Goal: Task Accomplishment & Management: Manage account settings

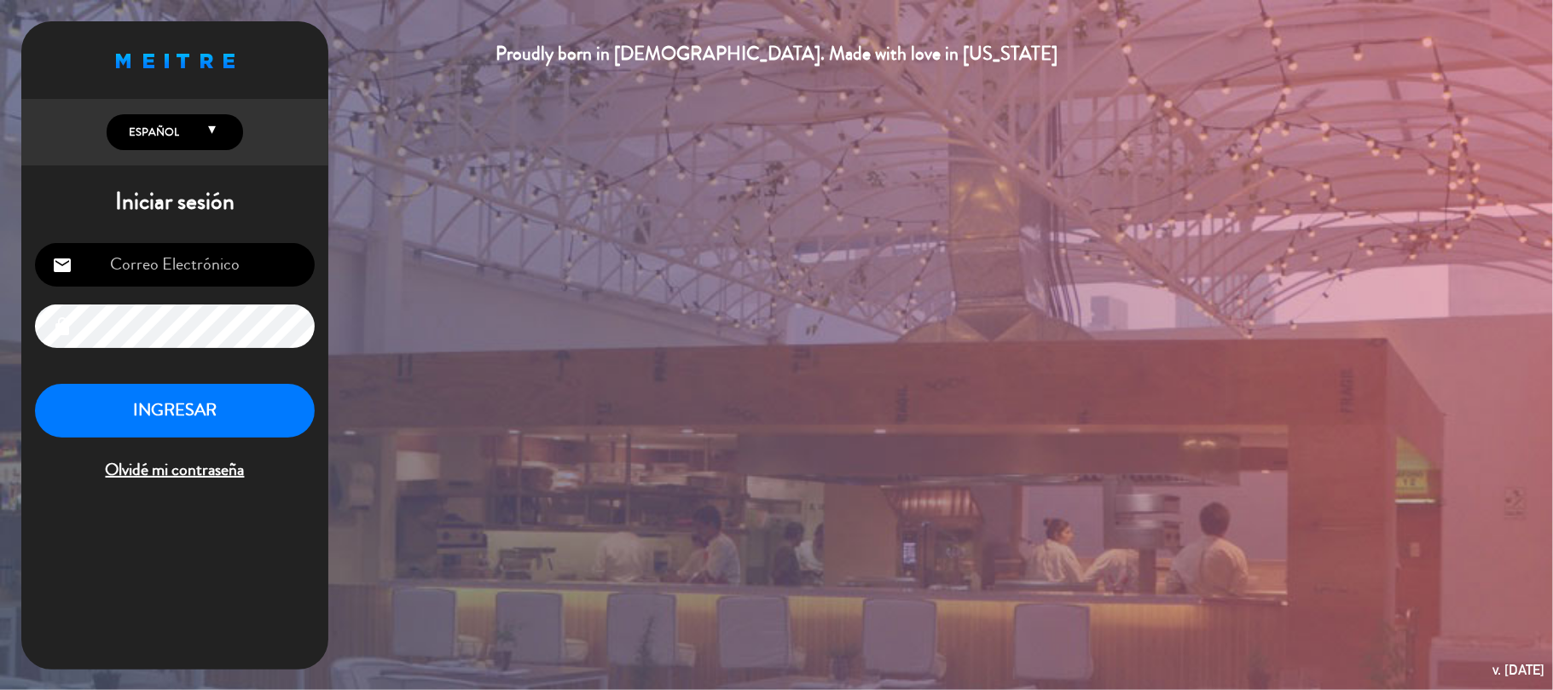
type input "[EMAIL_ADDRESS][DOMAIN_NAME]"
click at [257, 393] on button "INGRESAR" at bounding box center [175, 411] width 280 height 54
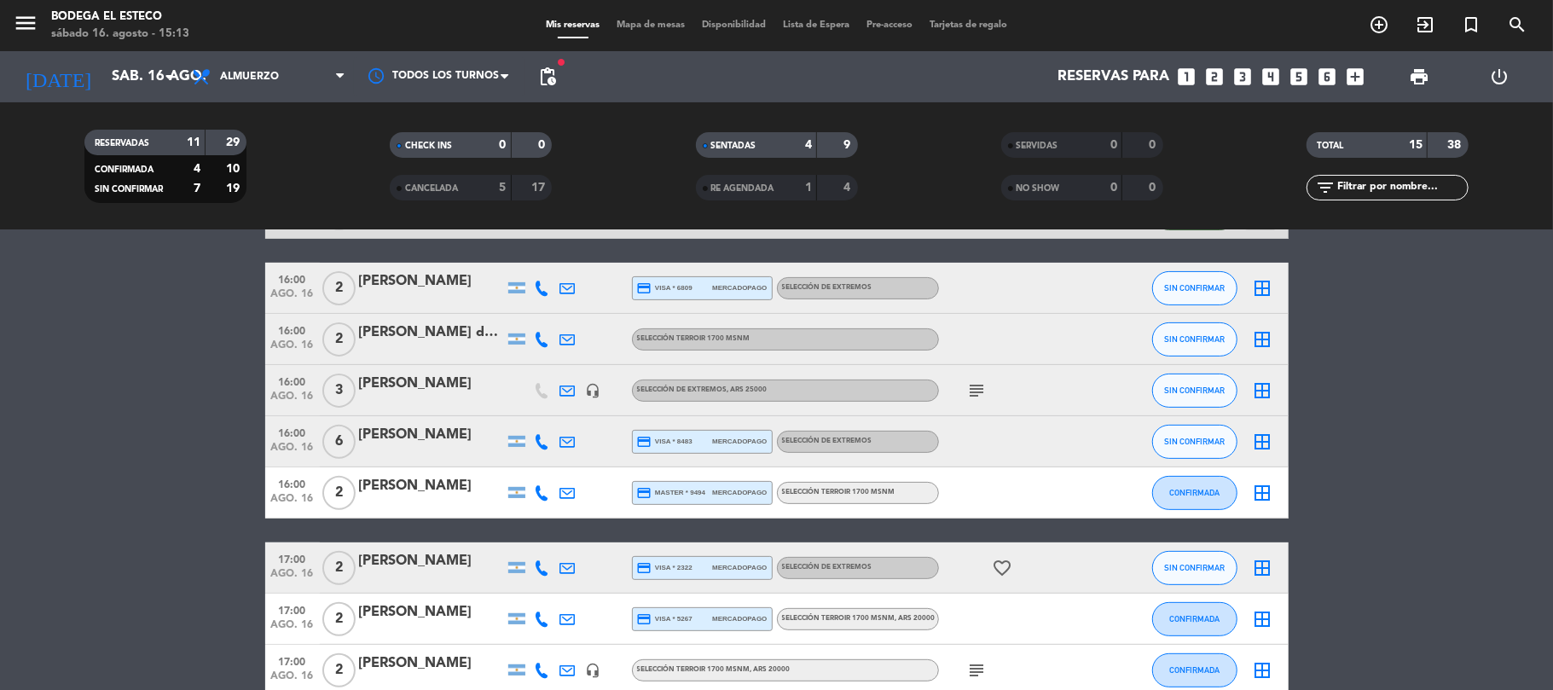
scroll to position [360, 0]
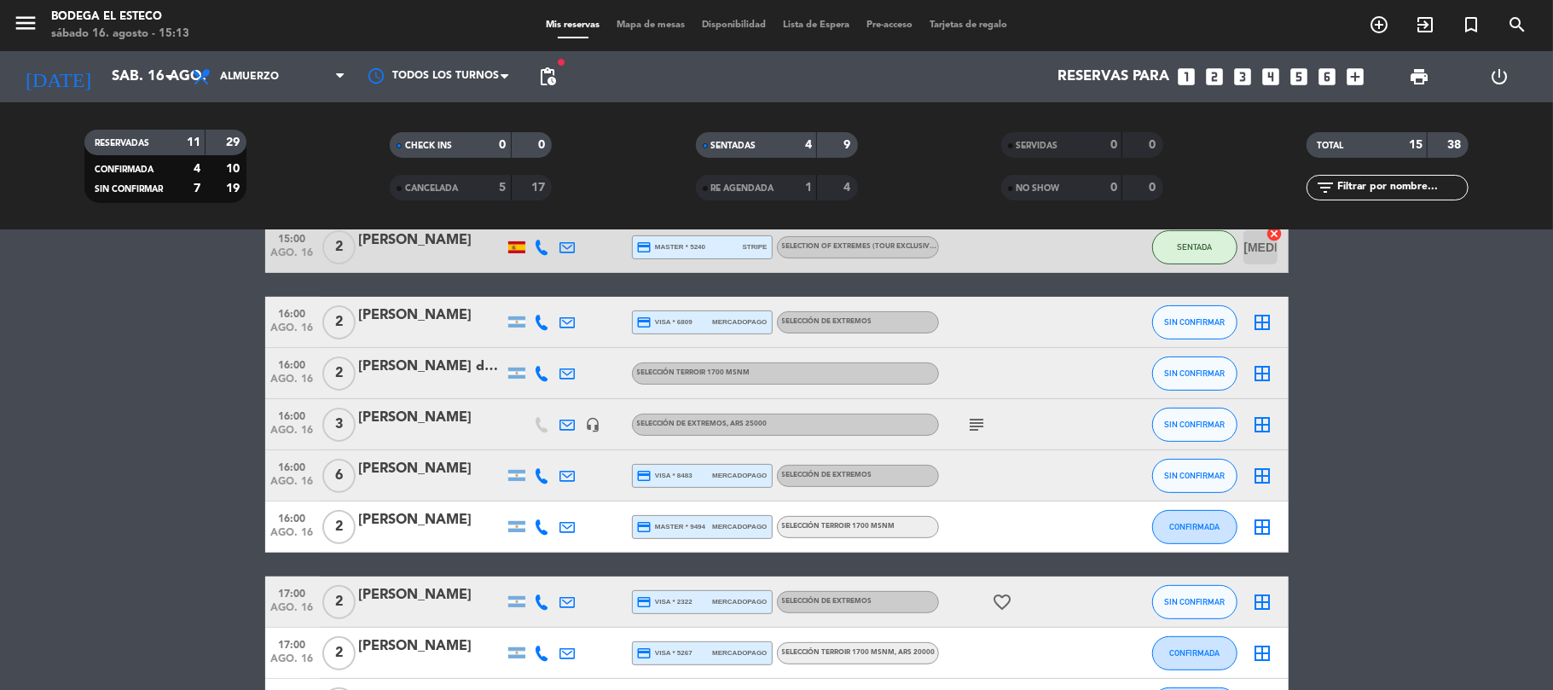
click at [969, 419] on icon "subject" at bounding box center [977, 424] width 20 height 20
click at [963, 413] on div "subject pagado- + 2 sin degustacion" at bounding box center [1015, 424] width 153 height 50
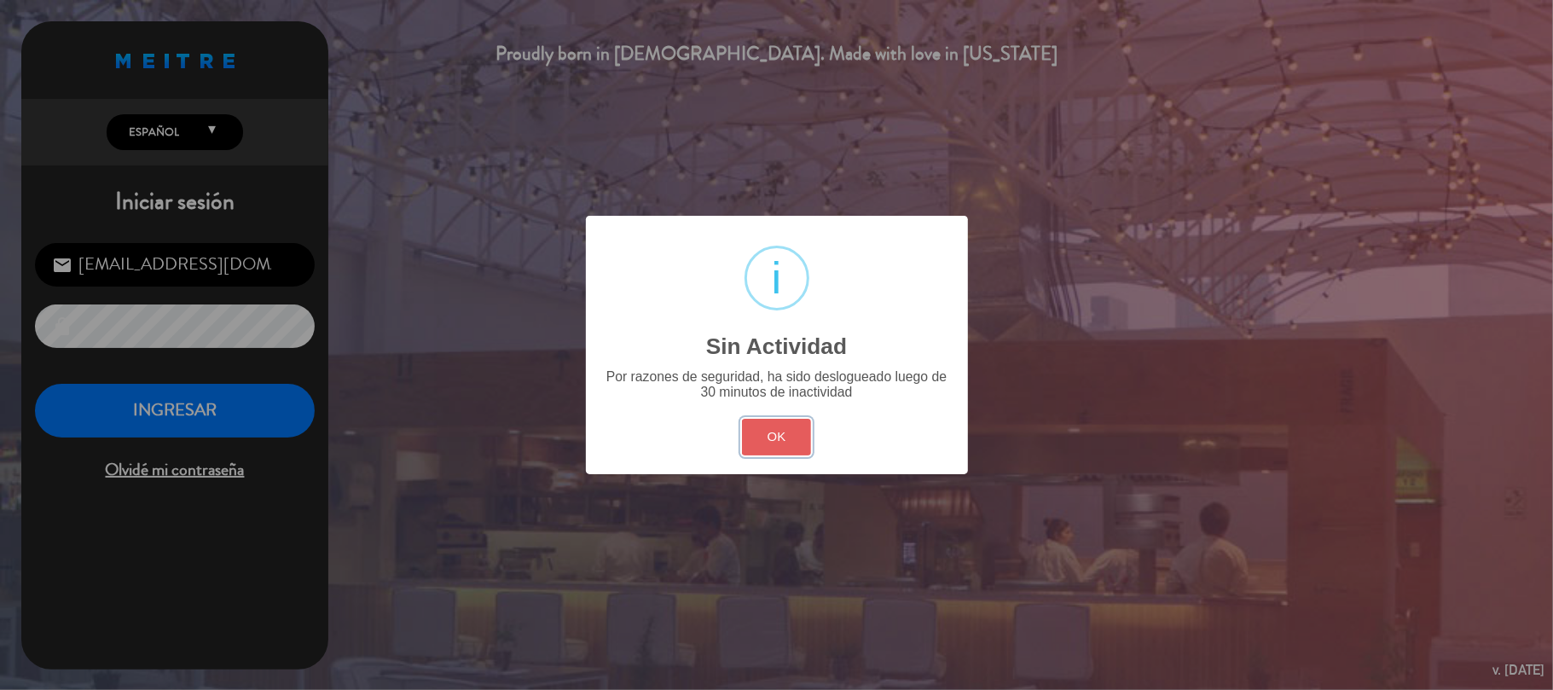
click at [791, 431] on button "OK" at bounding box center [776, 437] width 69 height 37
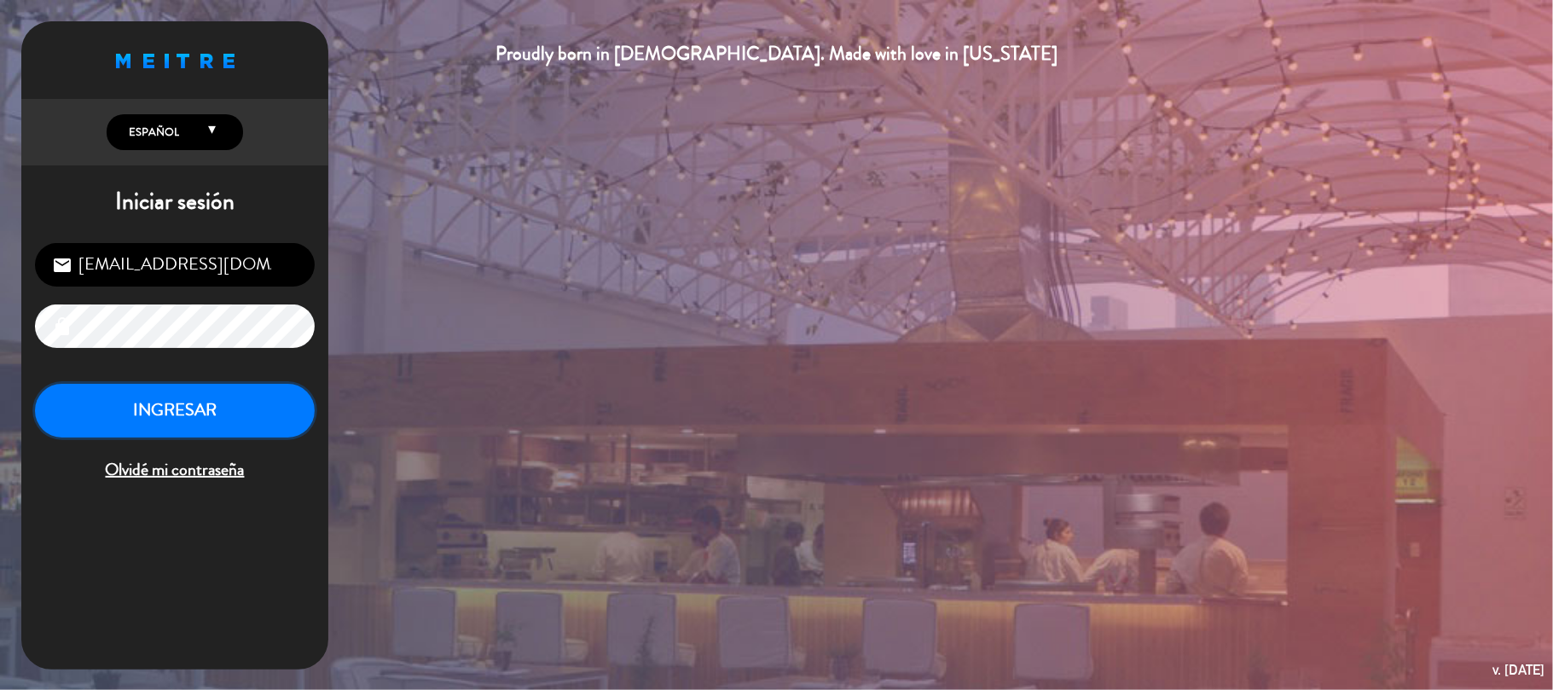
click at [194, 423] on button "INGRESAR" at bounding box center [175, 411] width 280 height 54
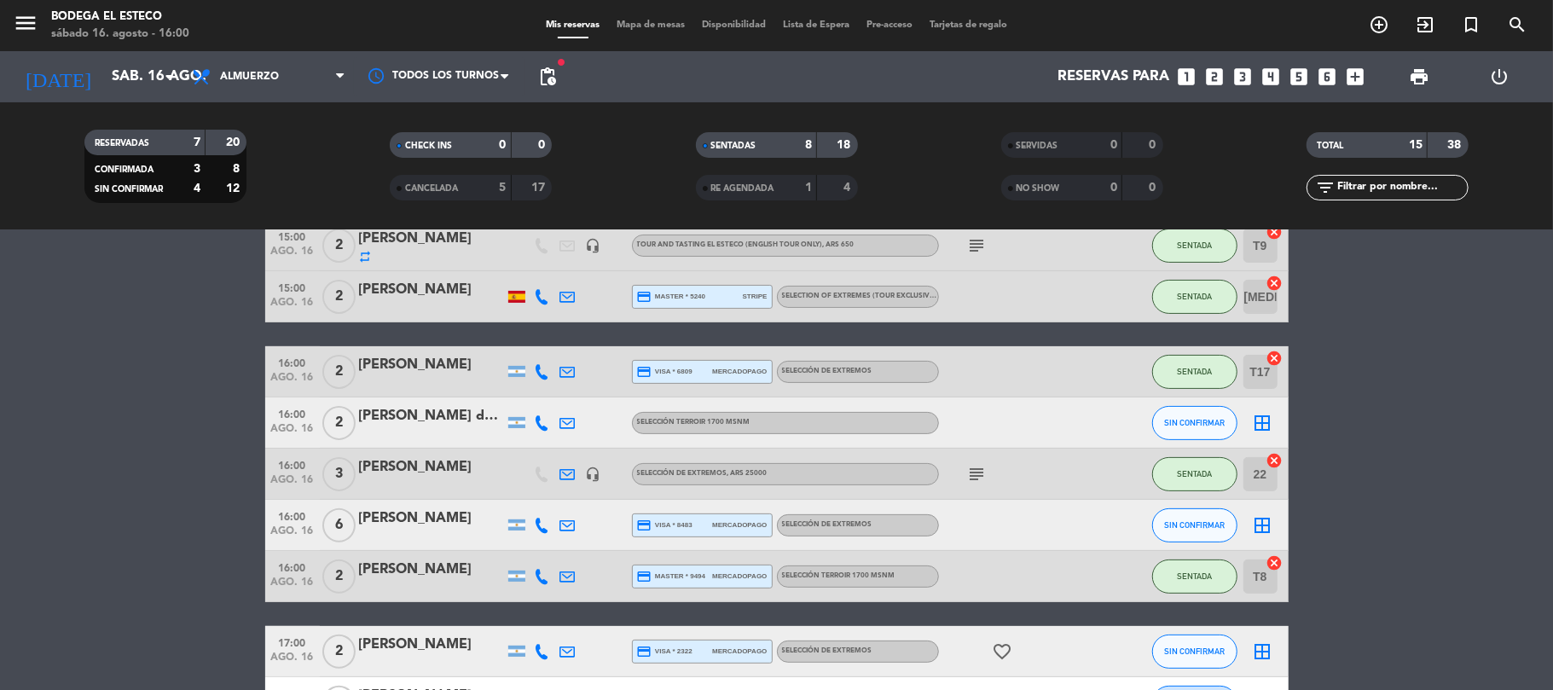
scroll to position [341, 0]
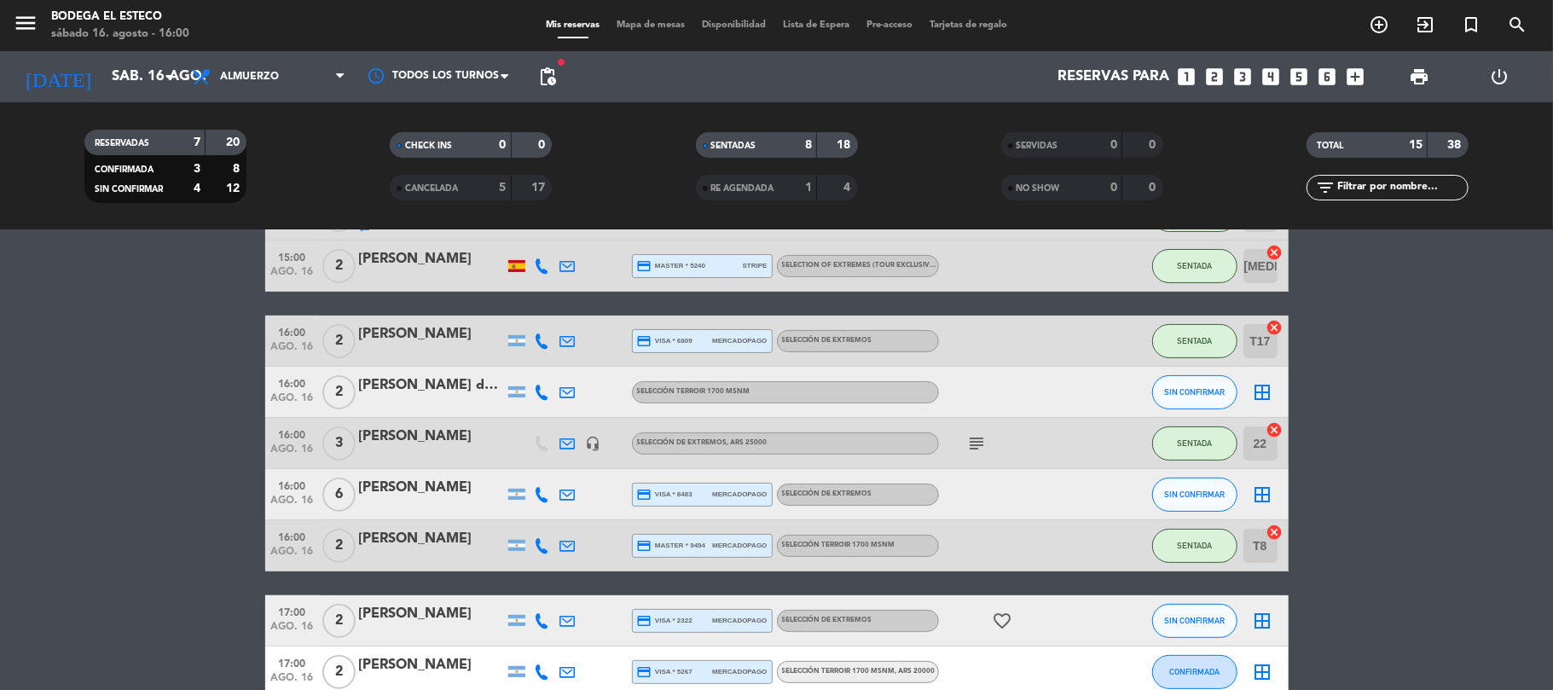
click at [543, 390] on icon at bounding box center [542, 392] width 15 height 15
click at [571, 390] on icon at bounding box center [567, 392] width 15 height 15
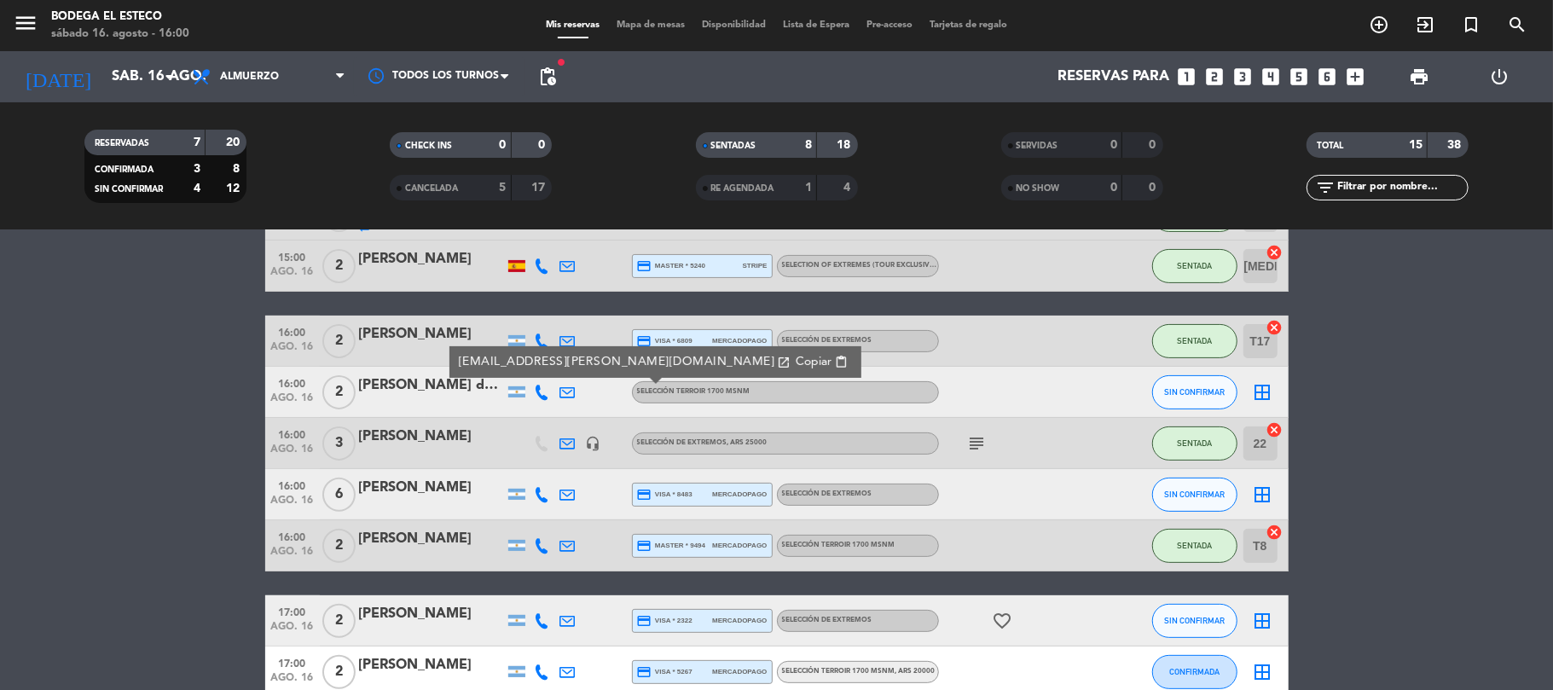
click at [795, 360] on span "Copiar" at bounding box center [813, 362] width 36 height 18
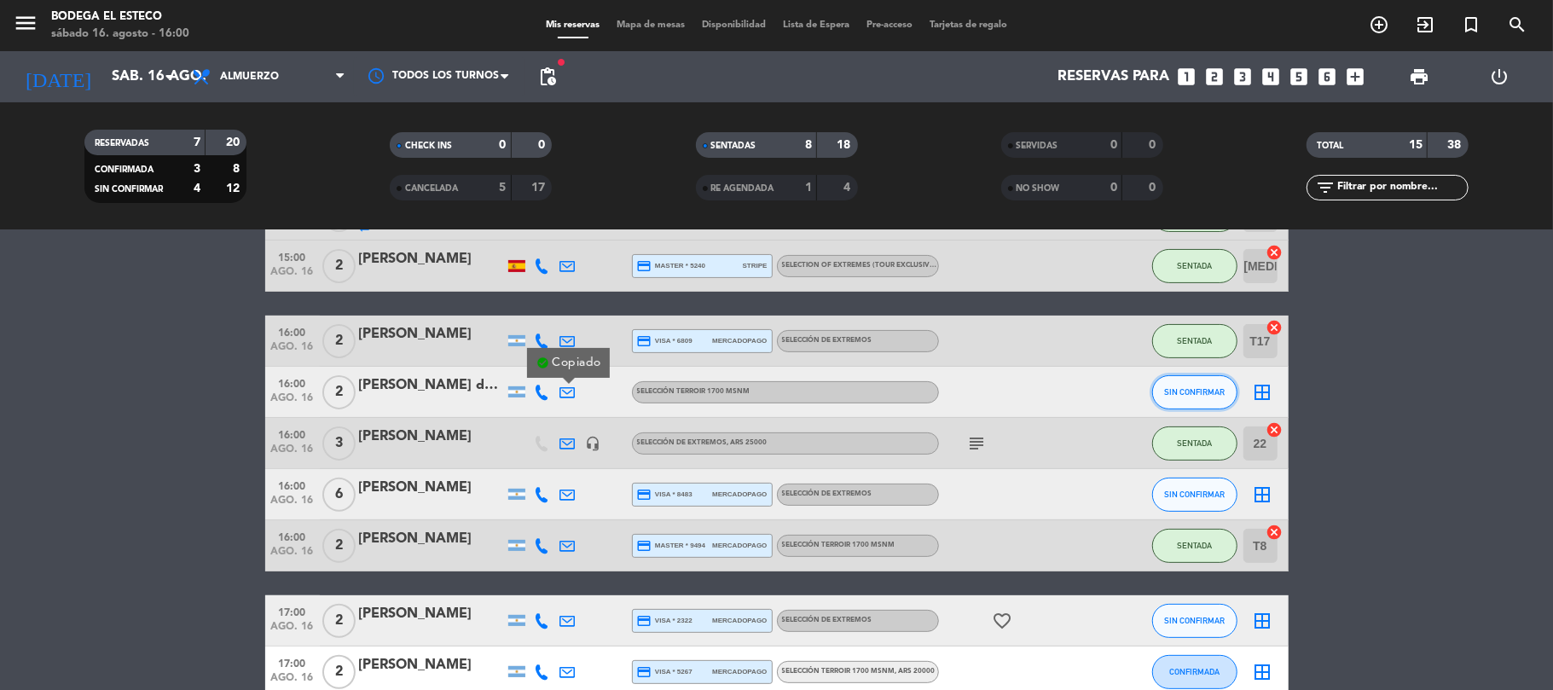
click at [1229, 392] on button "SIN CONFIRMAR" at bounding box center [1194, 392] width 85 height 34
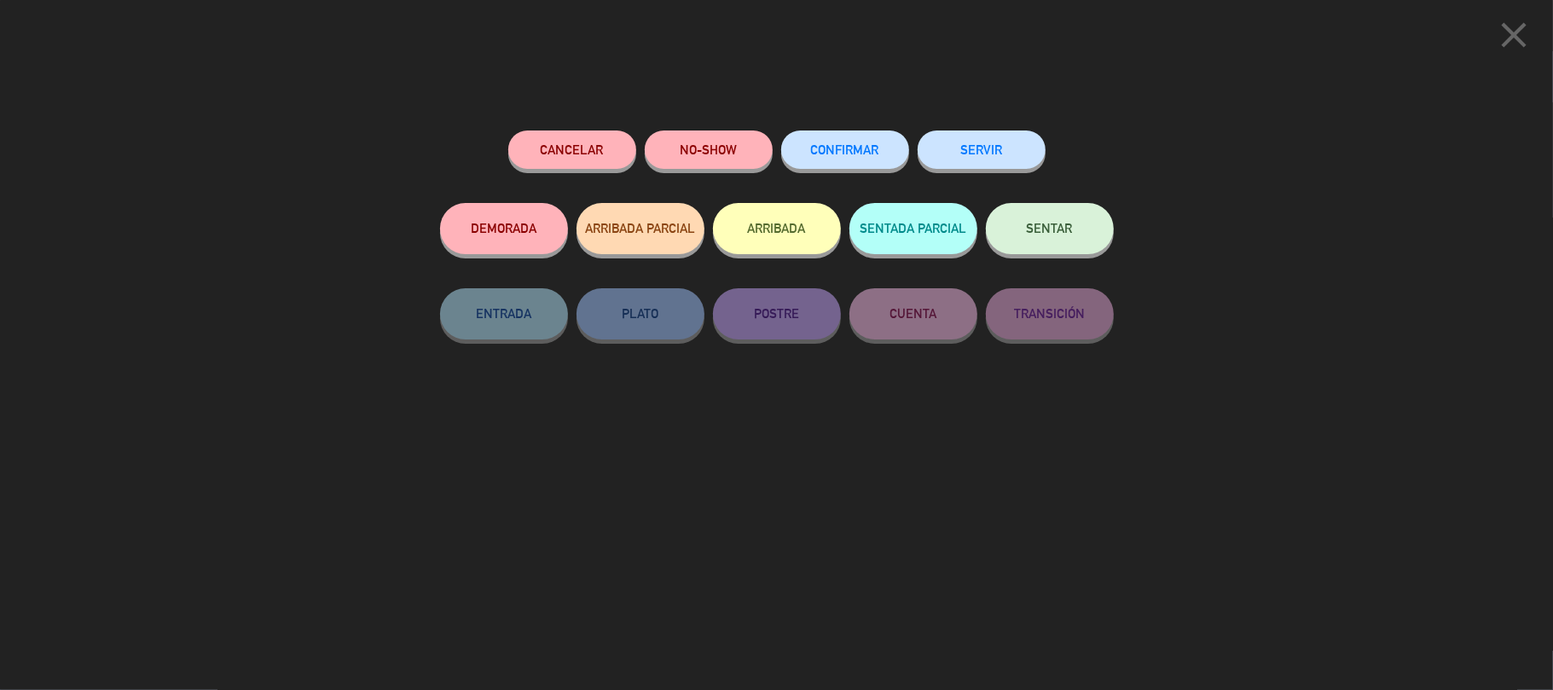
click at [1041, 240] on button "SENTAR" at bounding box center [1050, 228] width 128 height 51
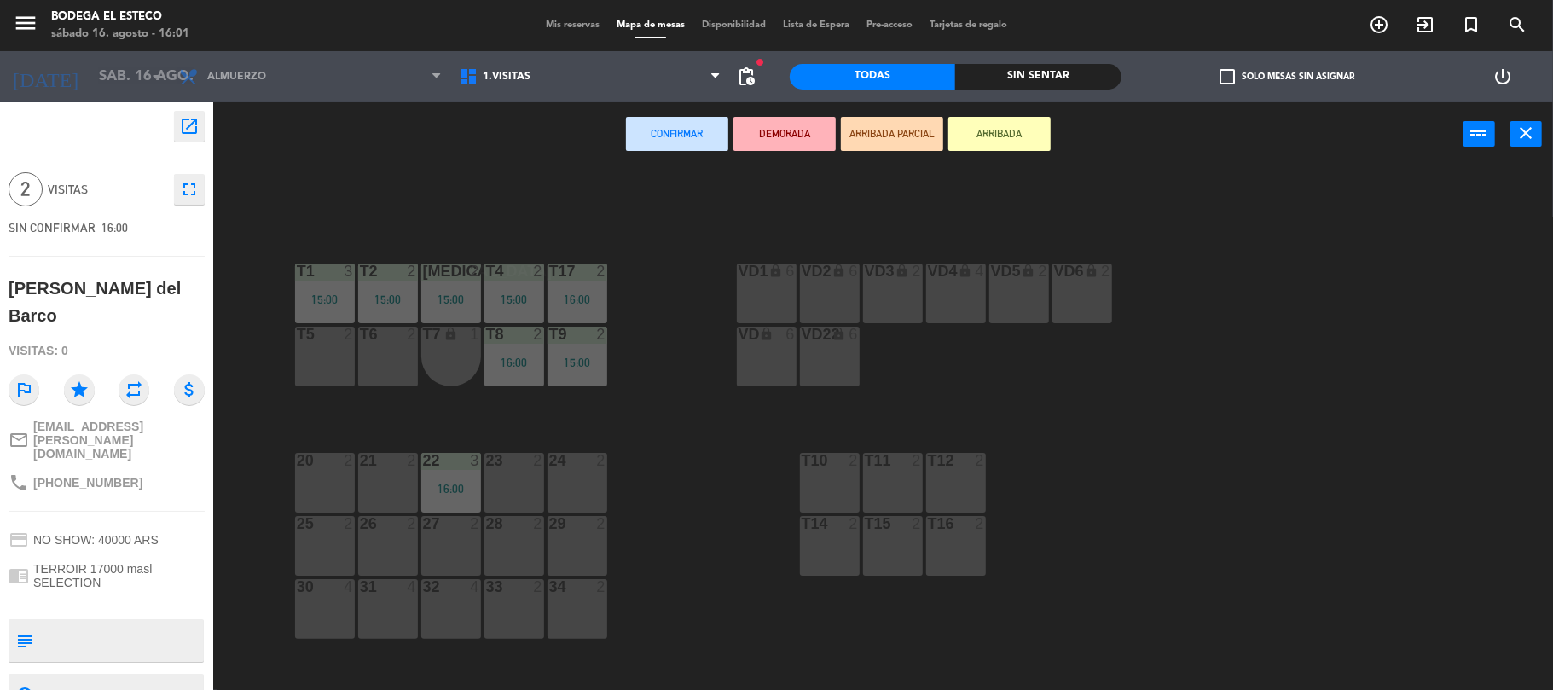
click at [345, 349] on div "T5 2" at bounding box center [325, 357] width 60 height 60
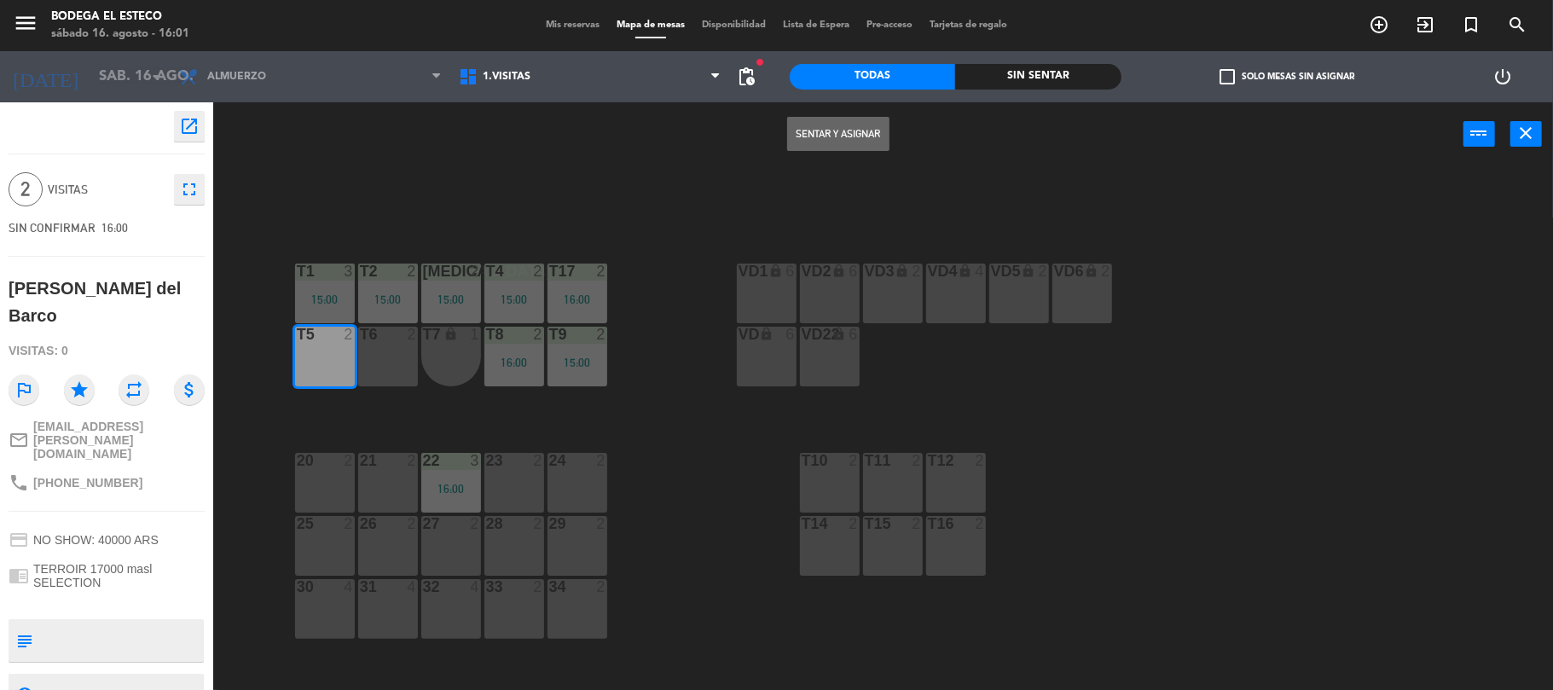
click at [871, 131] on button "Sentar y Asignar" at bounding box center [838, 134] width 102 height 34
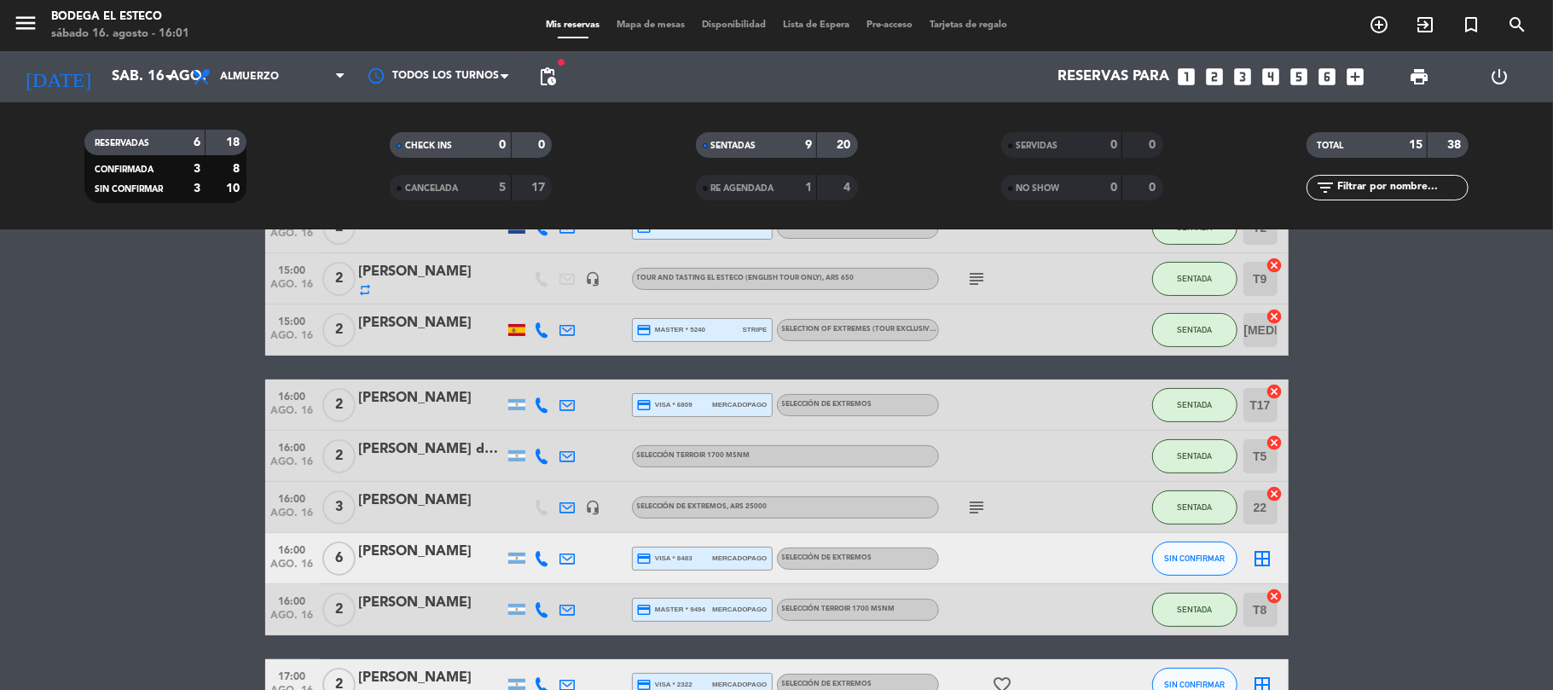
scroll to position [212, 0]
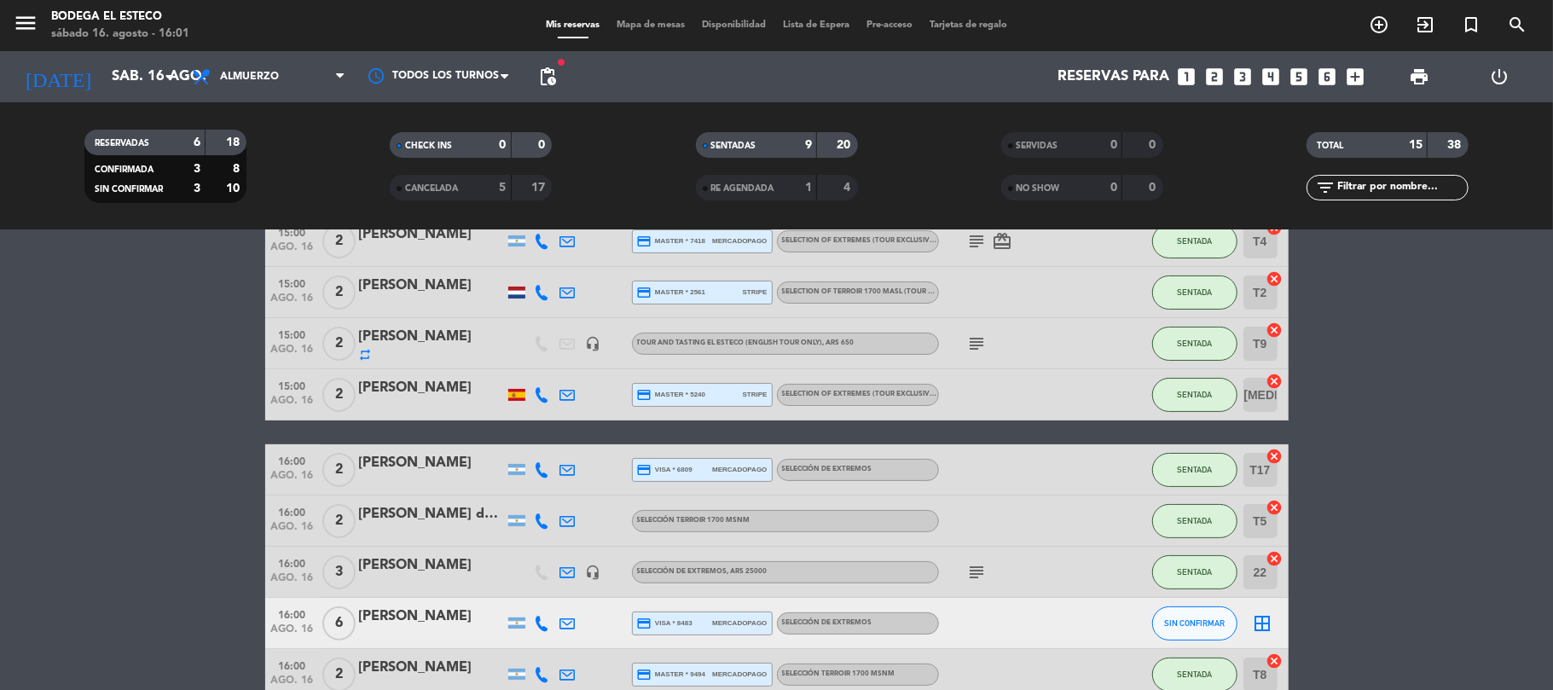
click at [571, 568] on icon at bounding box center [567, 571] width 15 height 15
click at [691, 547] on span "Copiar" at bounding box center [709, 542] width 36 height 18
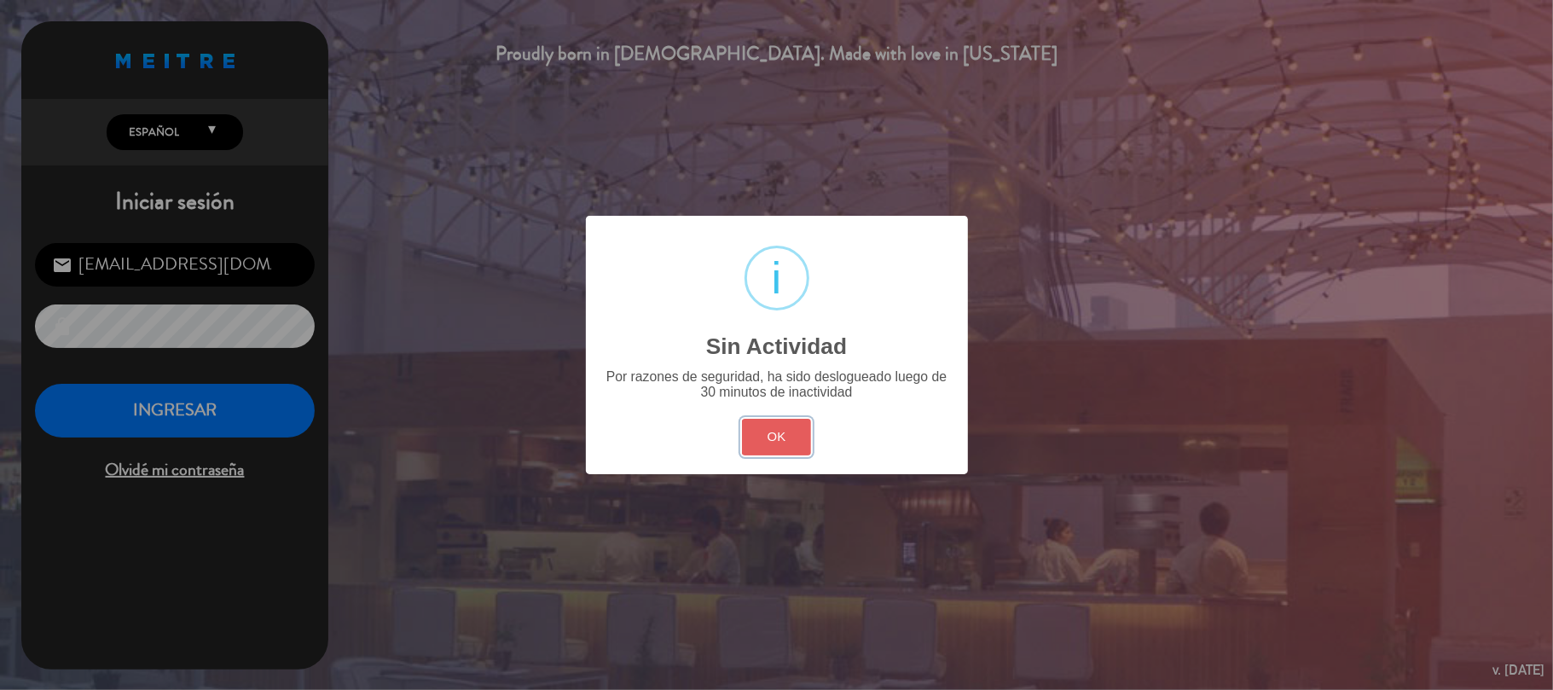
click at [749, 431] on button "OK" at bounding box center [776, 437] width 69 height 37
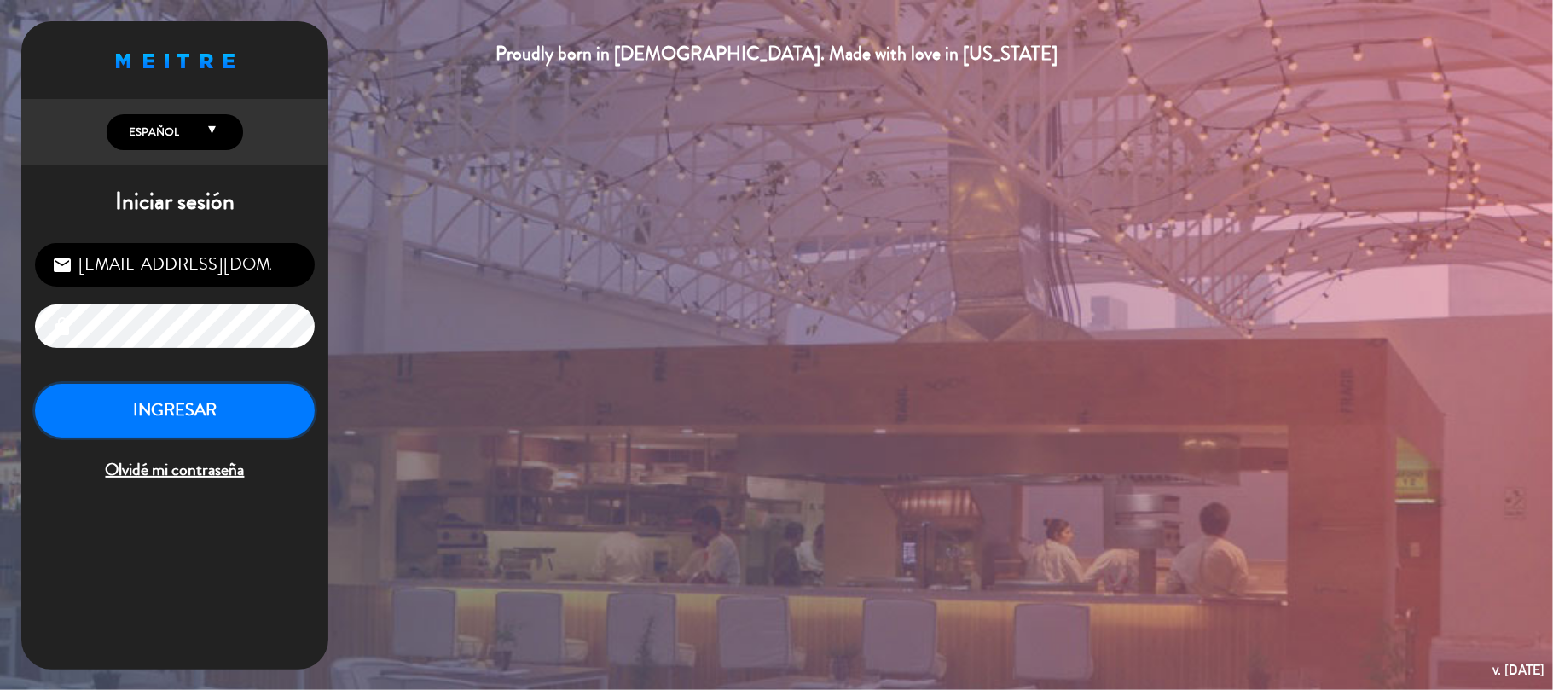
click at [192, 392] on button "INGRESAR" at bounding box center [175, 411] width 280 height 54
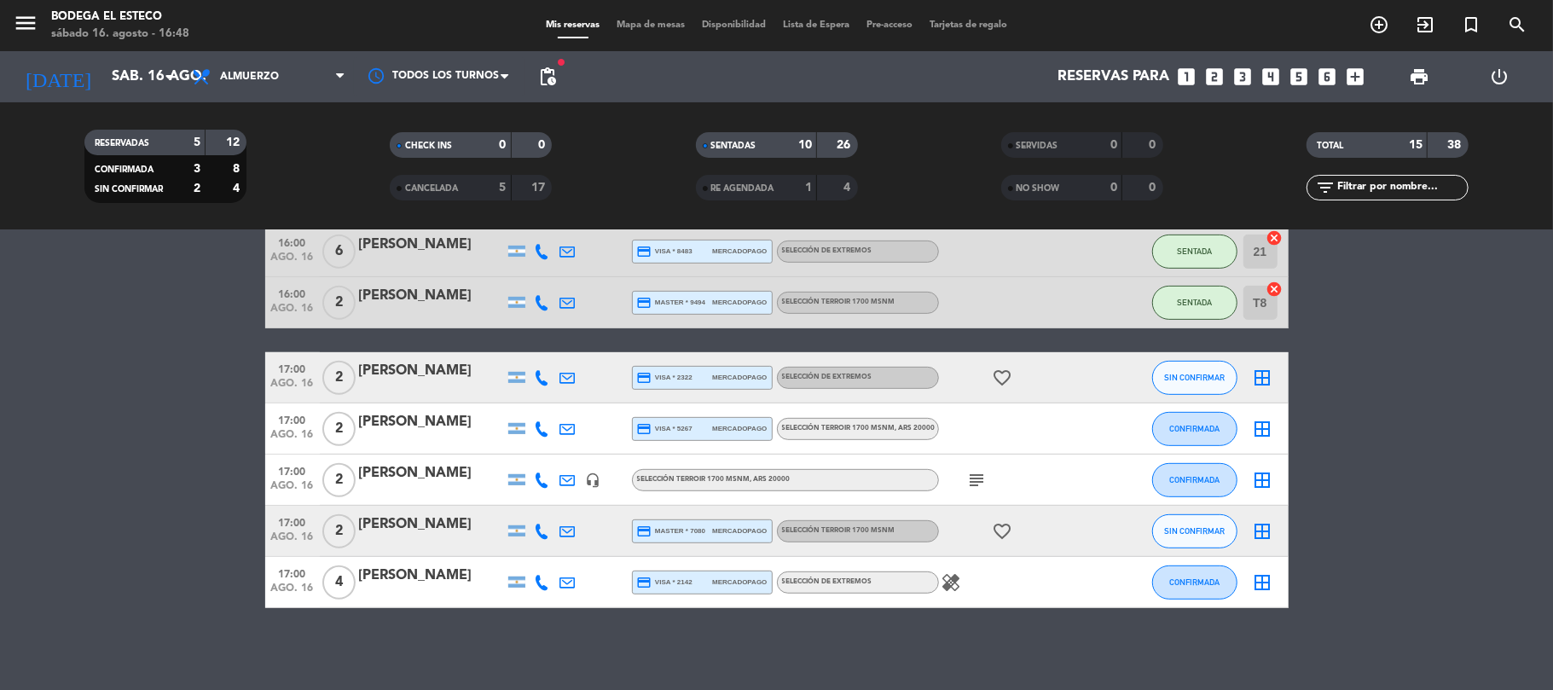
scroll to position [587, 0]
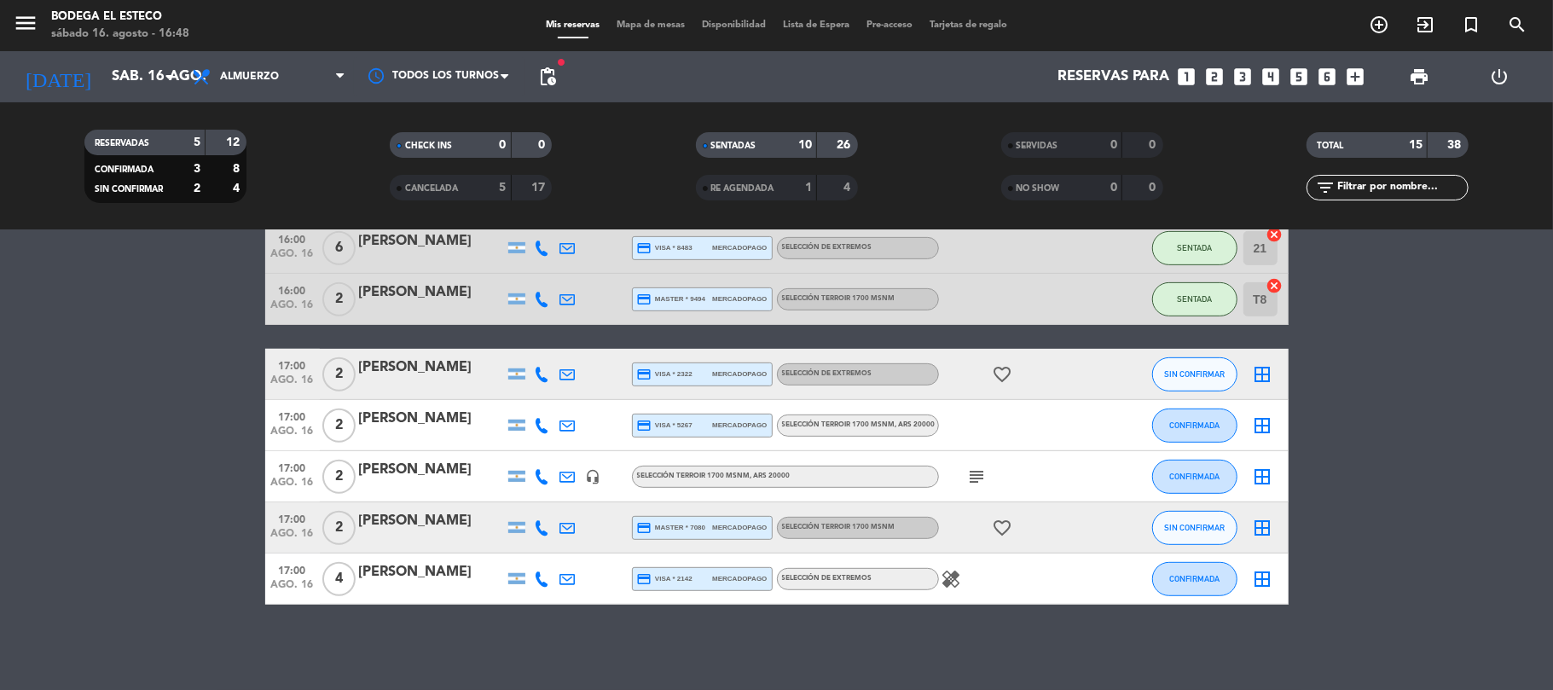
click at [977, 474] on icon "subject" at bounding box center [977, 476] width 20 height 20
click at [1169, 472] on span "CONFIRMADA" at bounding box center [1194, 475] width 50 height 9
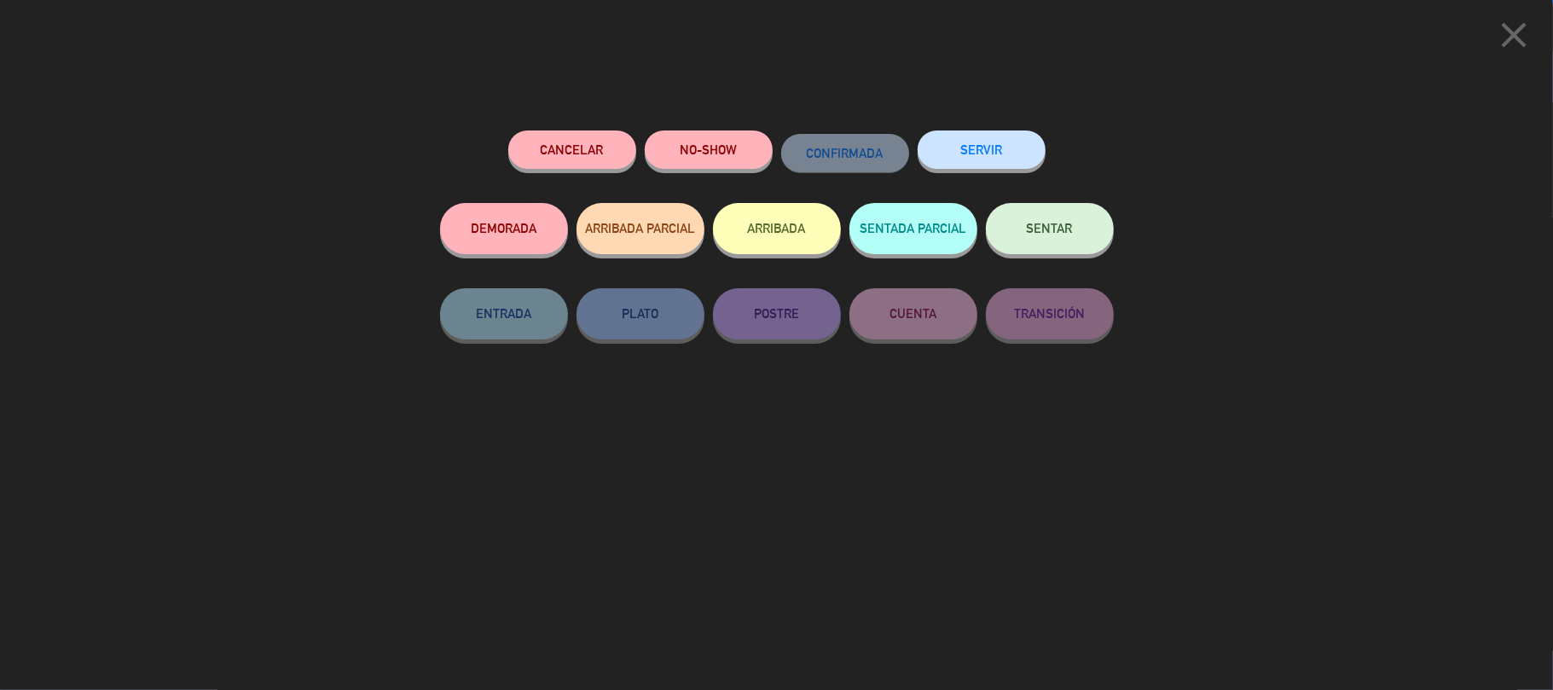
click at [1044, 232] on span "SENTAR" at bounding box center [1050, 228] width 46 height 14
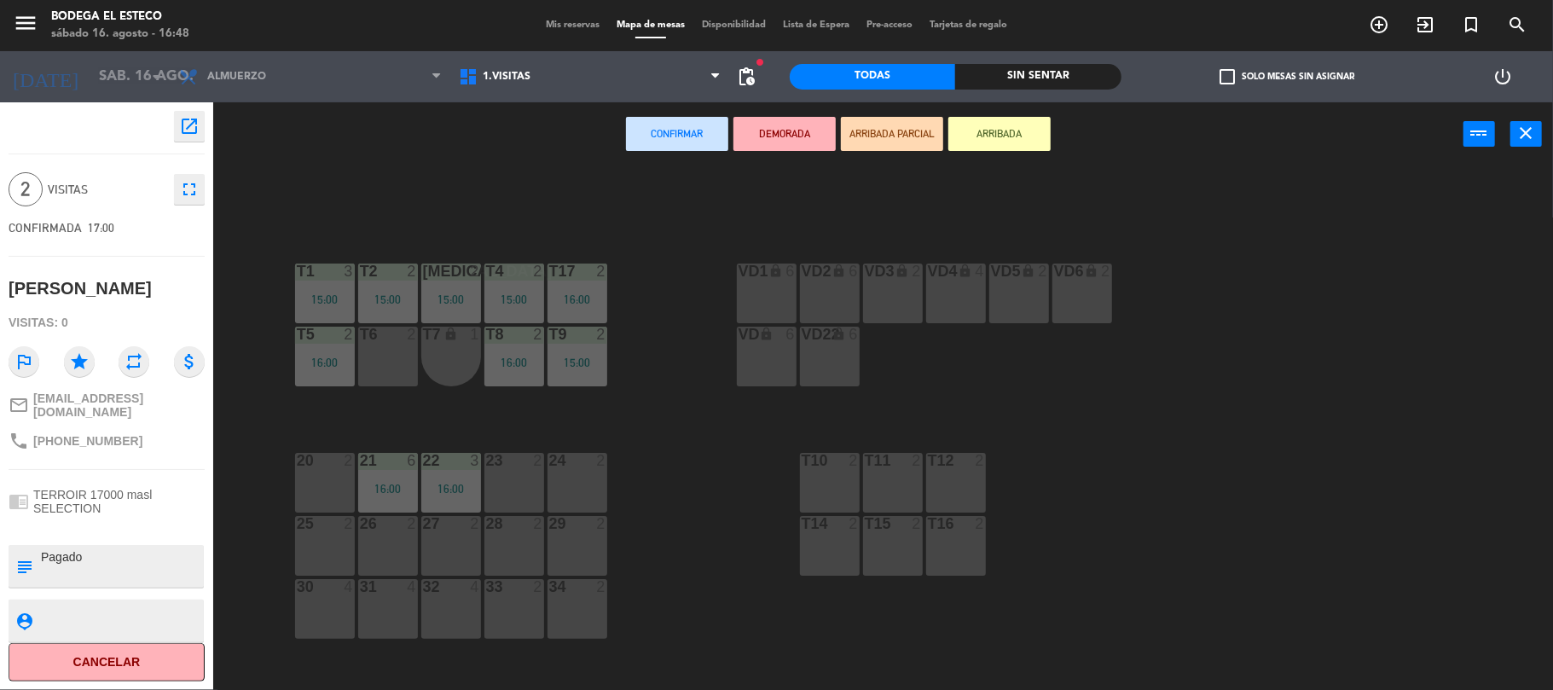
click at [304, 475] on div "20 2" at bounding box center [325, 483] width 60 height 60
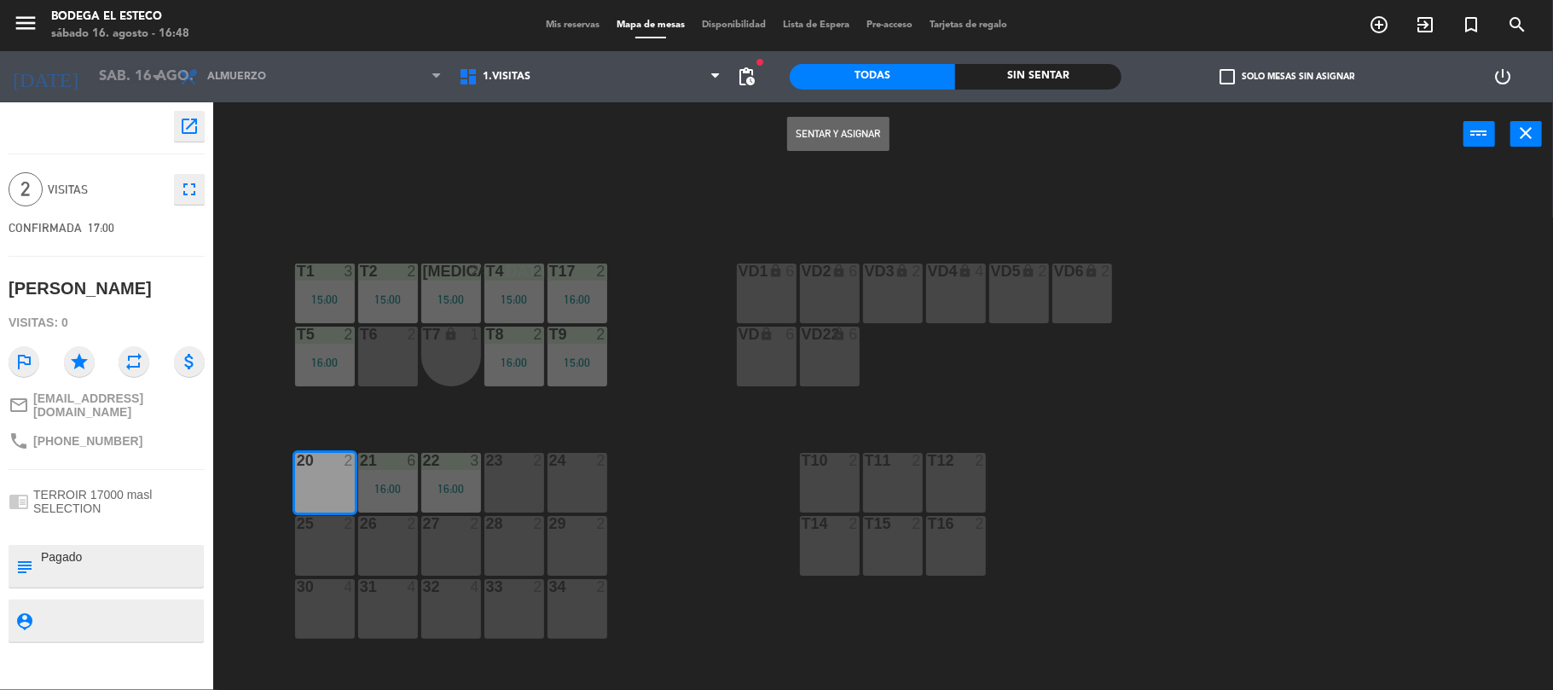
click at [822, 126] on button "Sentar y Asignar" at bounding box center [838, 134] width 102 height 34
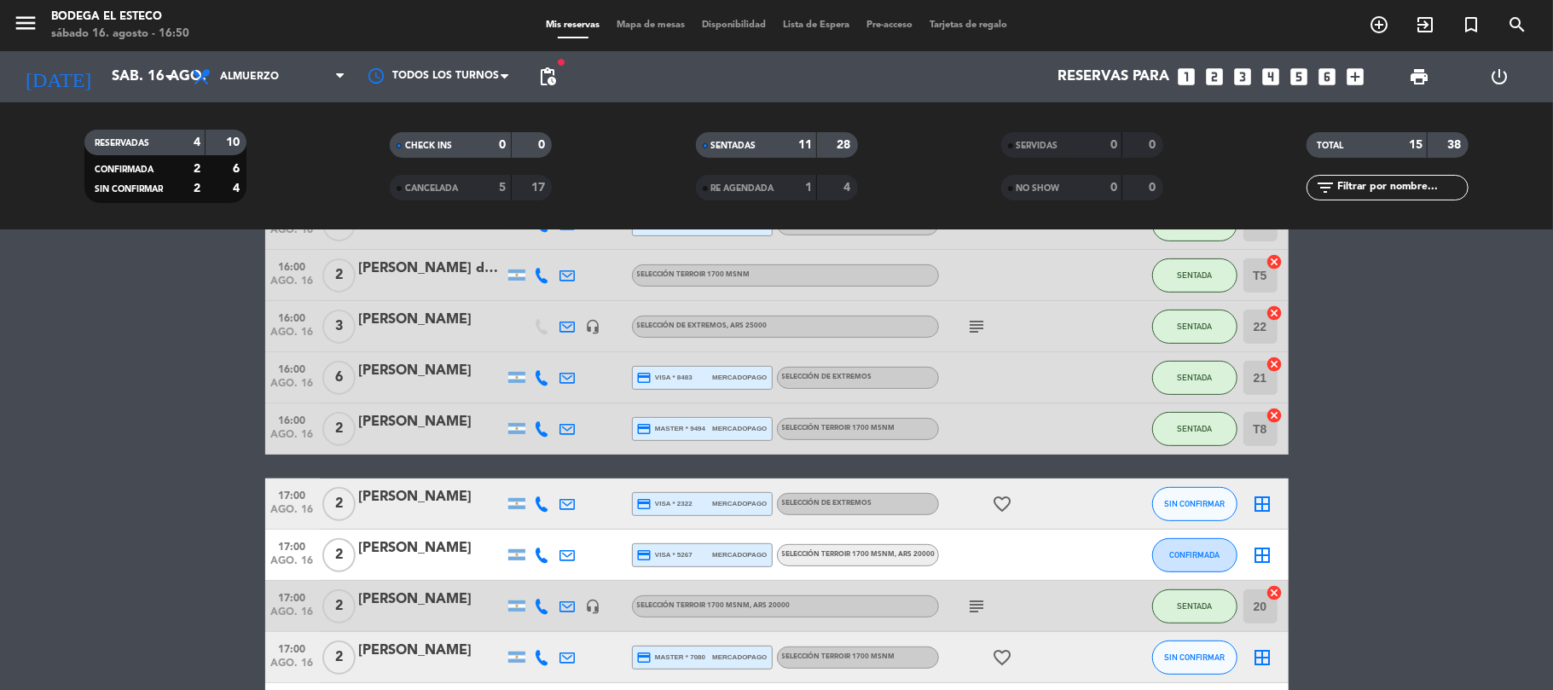
scroll to position [568, 0]
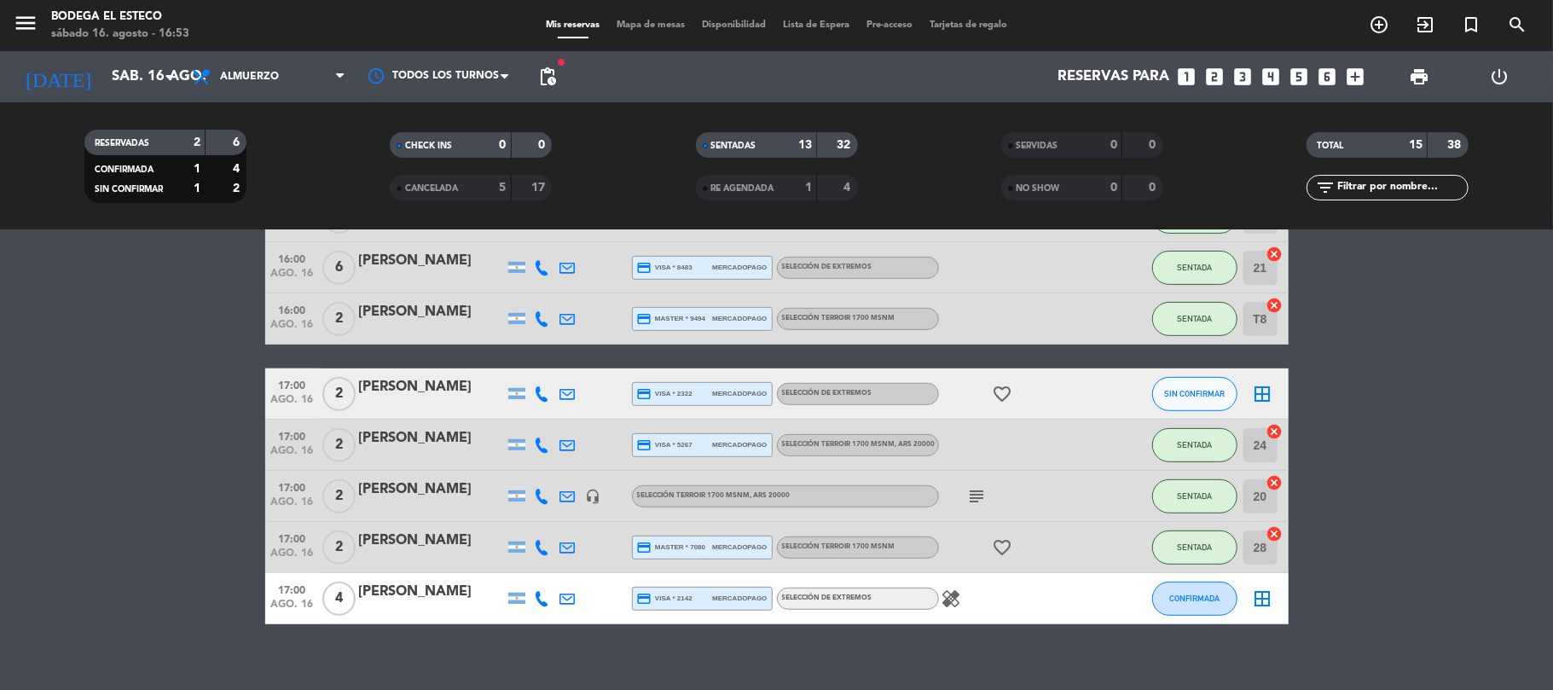
click at [564, 440] on icon at bounding box center [567, 444] width 15 height 15
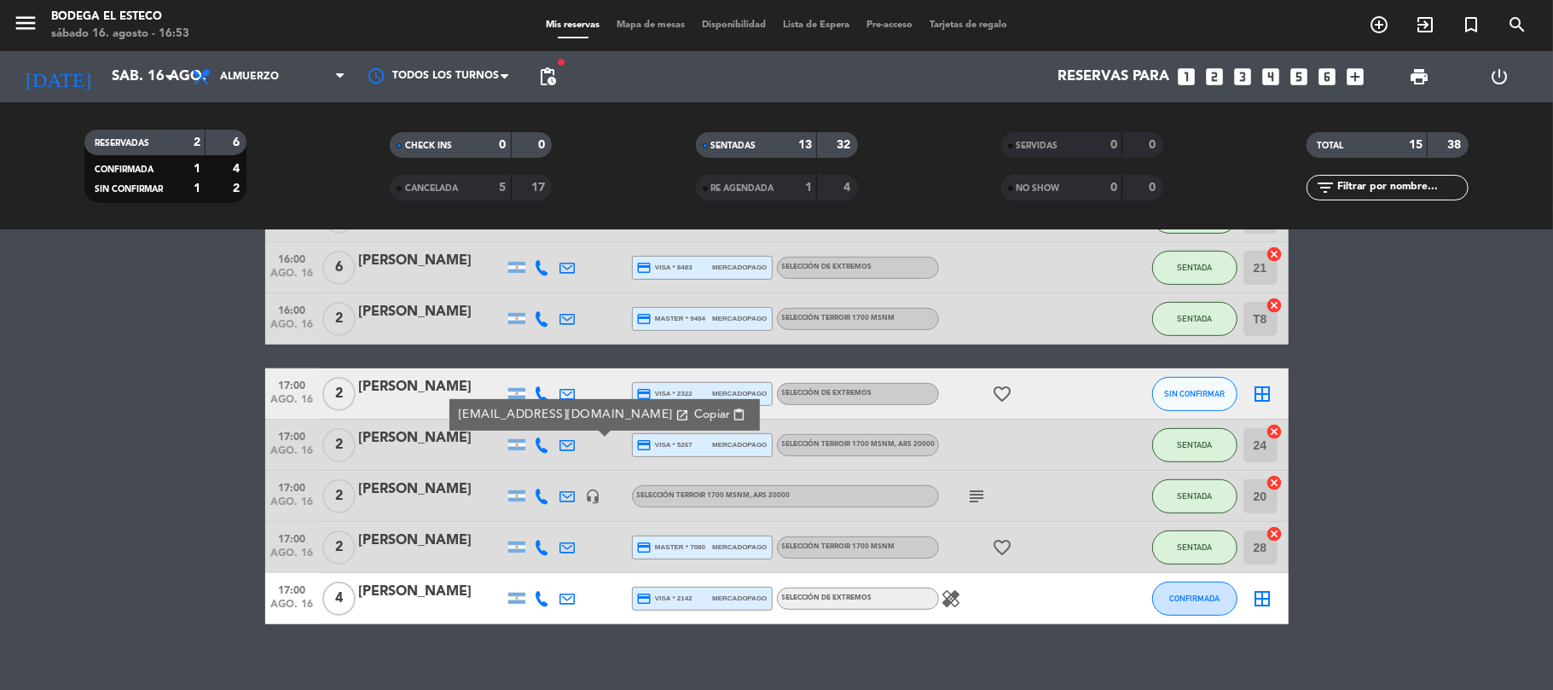
click at [693, 407] on span "Copiar" at bounding box center [711, 415] width 36 height 18
click at [830, 442] on span "SELECCIÓN TERROIR 1700 msnm , ARS 20000" at bounding box center [858, 444] width 153 height 7
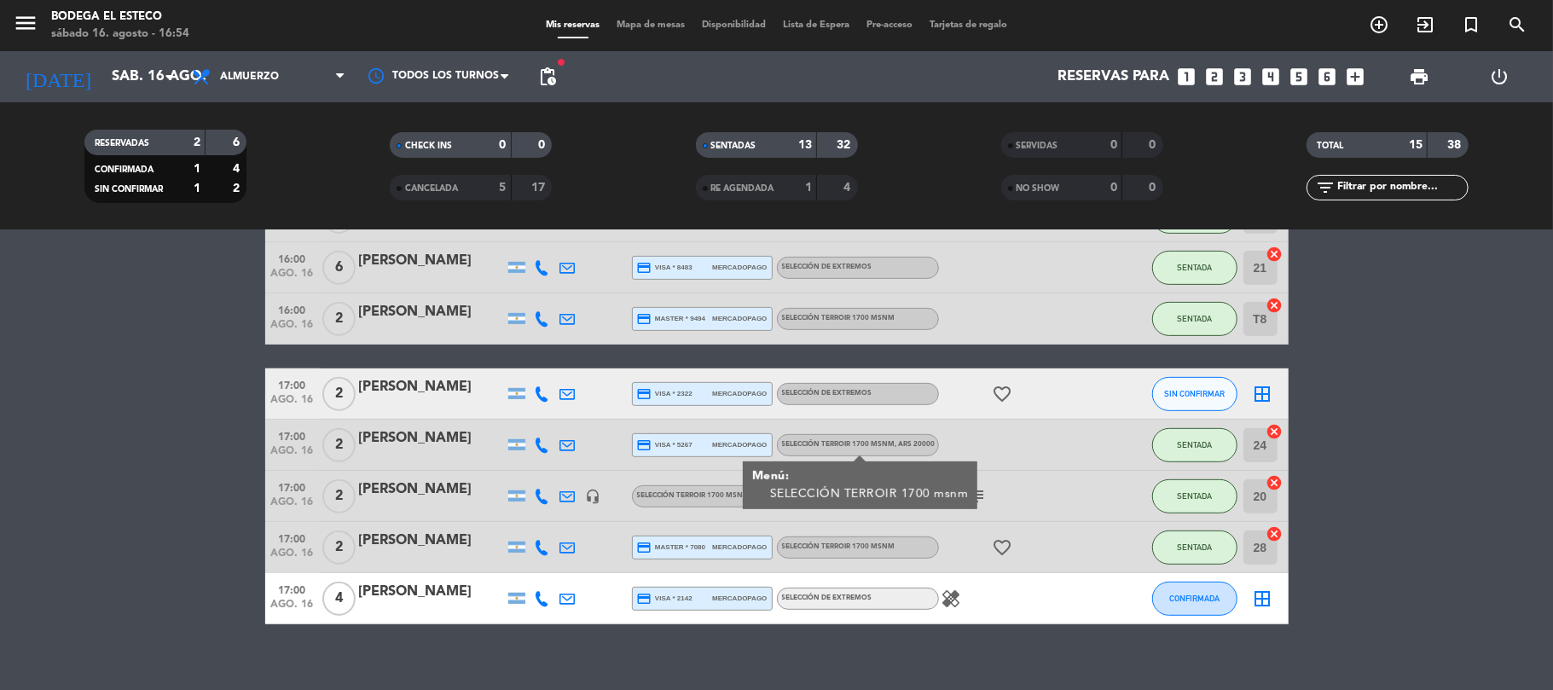
click at [875, 437] on div "SELECCIÓN TERROIR 1700 msnm , ARS 20000" at bounding box center [858, 445] width 162 height 22
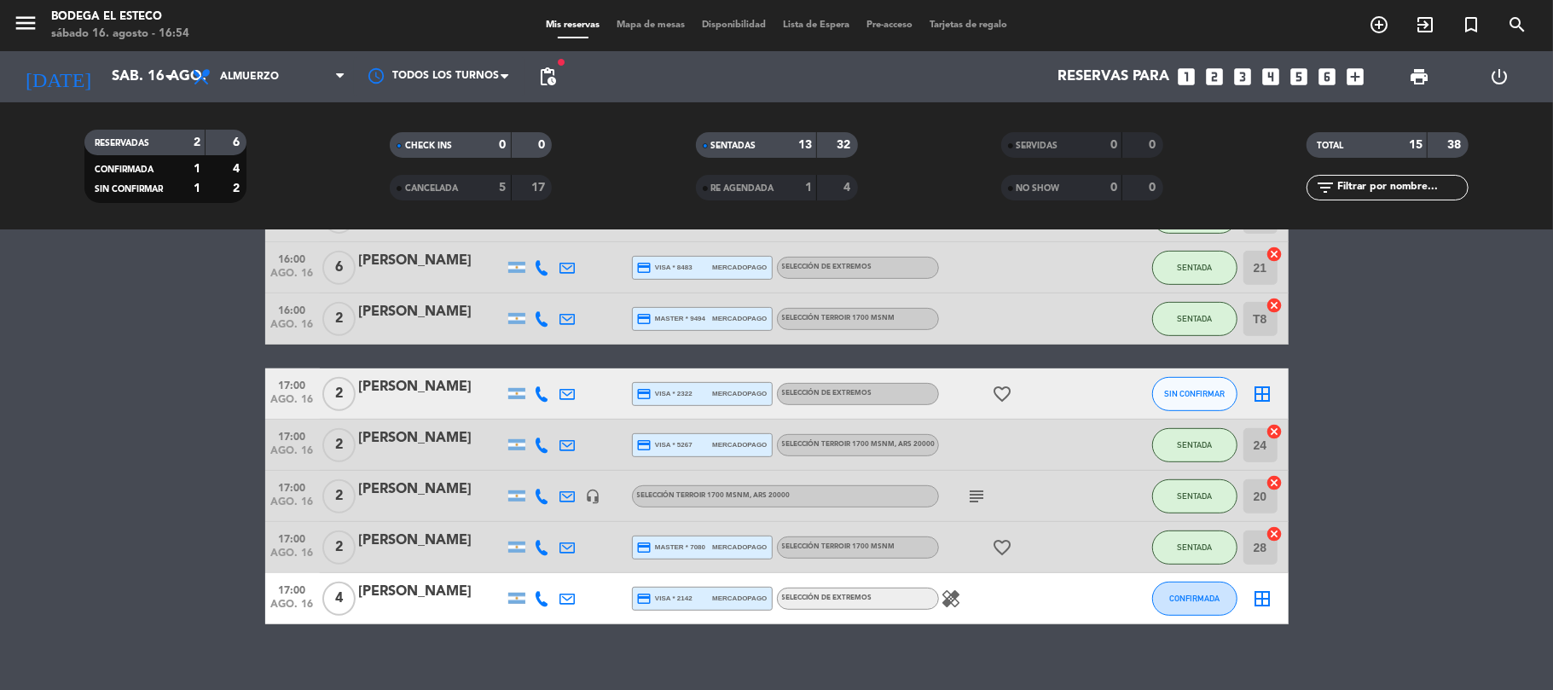
drag, startPoint x: 875, startPoint y: 437, endPoint x: 605, endPoint y: 441, distance: 269.5
click at [606, 441] on div at bounding box center [619, 444] width 26 height 50
click at [375, 441] on div "[PERSON_NAME]" at bounding box center [431, 438] width 145 height 22
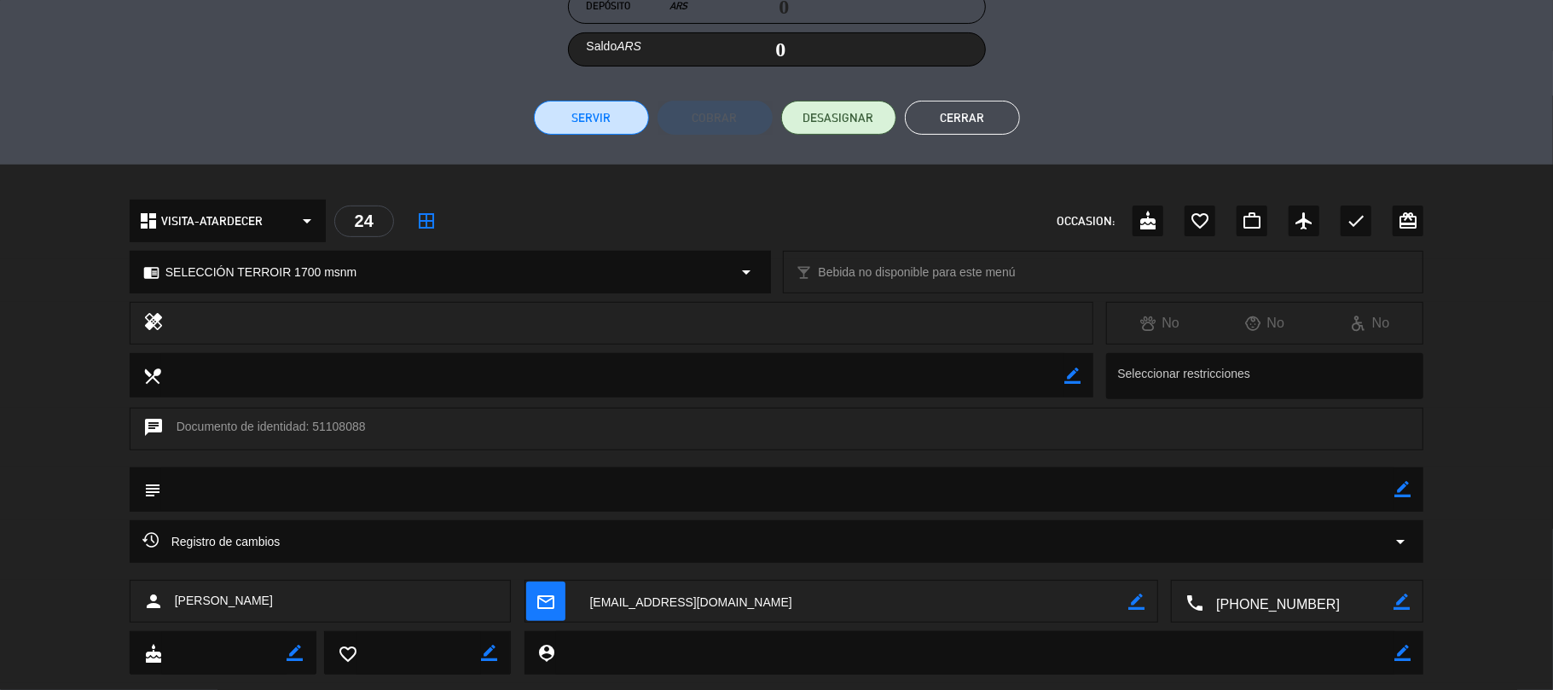
scroll to position [341, 0]
click at [639, 269] on div "chrome_reader_mode SELECCIÓN TERROIR 1700 msnm arrow_drop_down" at bounding box center [449, 269] width 639 height 41
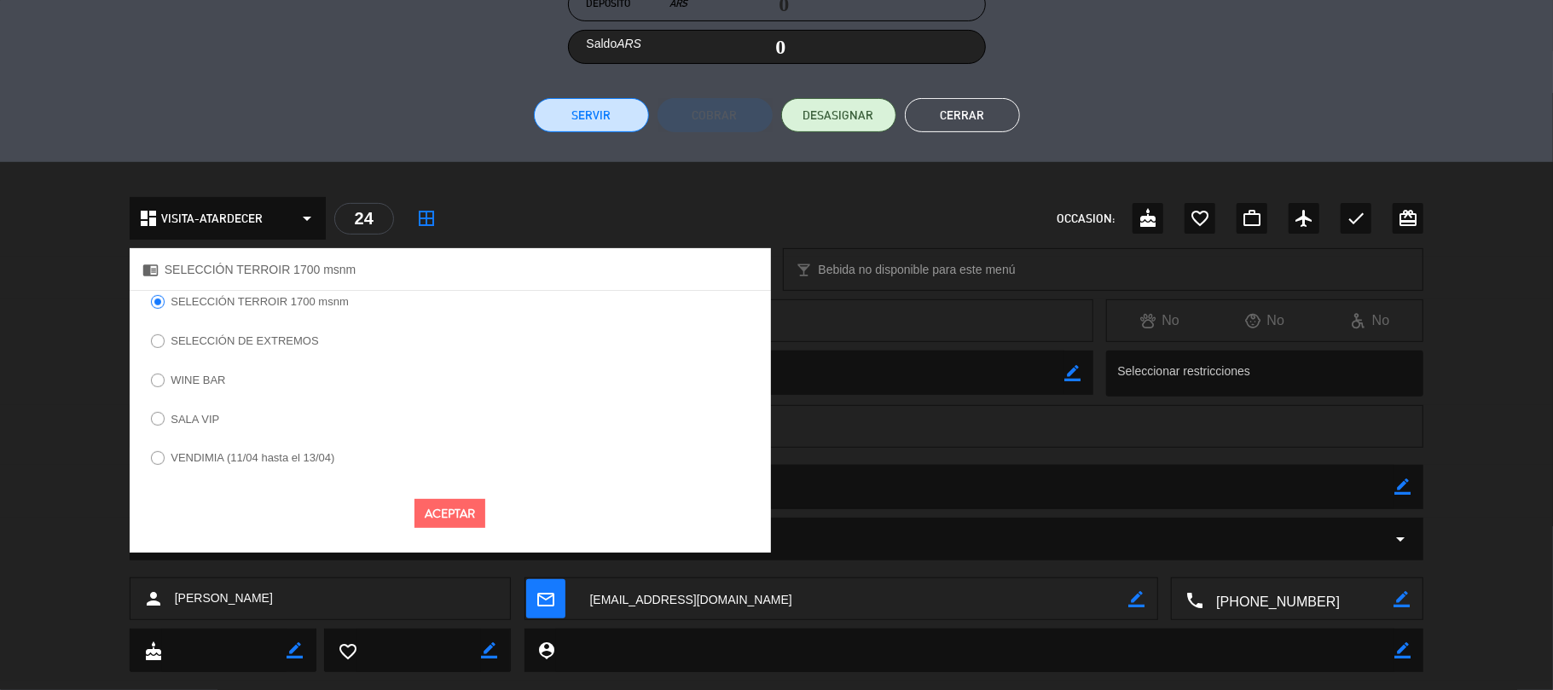
click at [193, 343] on label "SELECCIÓN DE EXTREMOS" at bounding box center [244, 340] width 147 height 11
click at [452, 516] on button "Aceptar" at bounding box center [449, 514] width 71 height 30
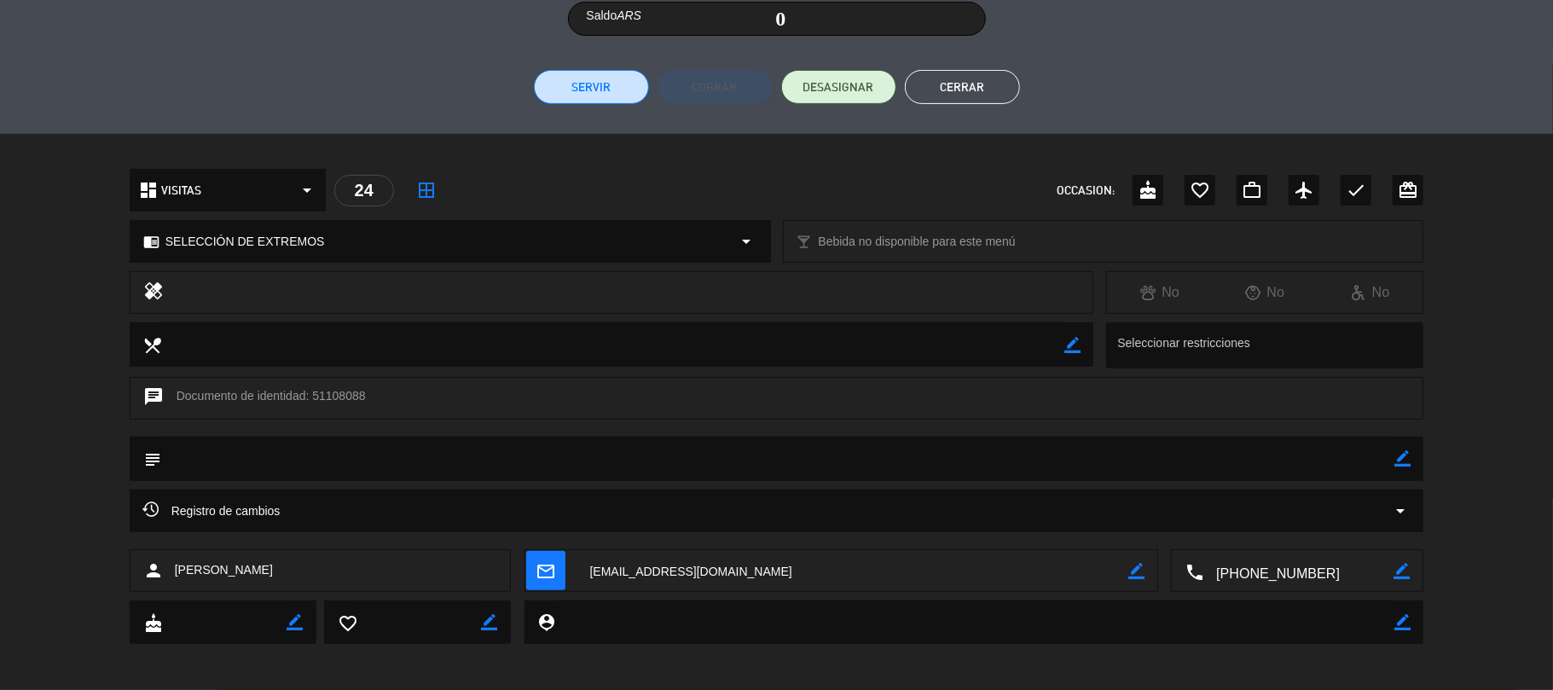
scroll to position [373, 0]
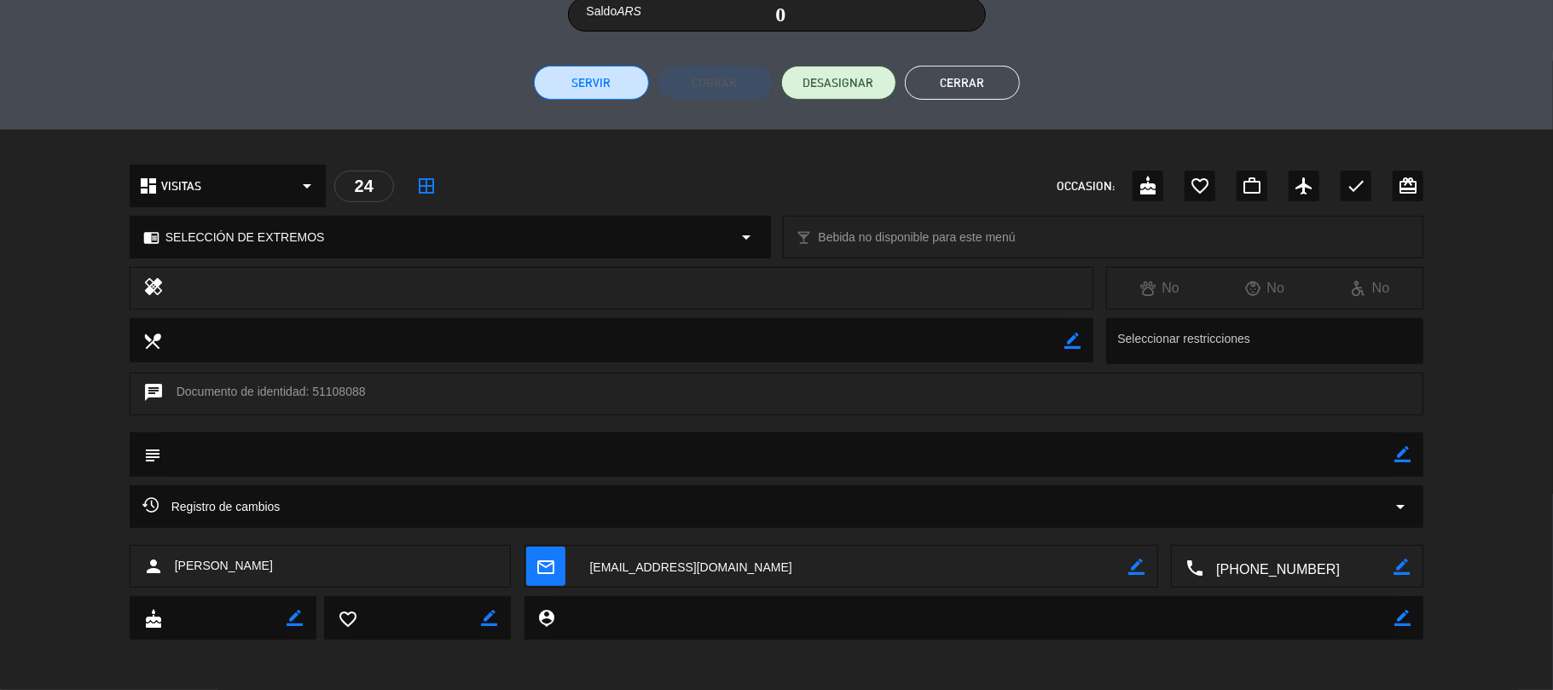
click at [963, 77] on button "Cerrar" at bounding box center [962, 83] width 115 height 34
